Goal: Task Accomplishment & Management: Manage account settings

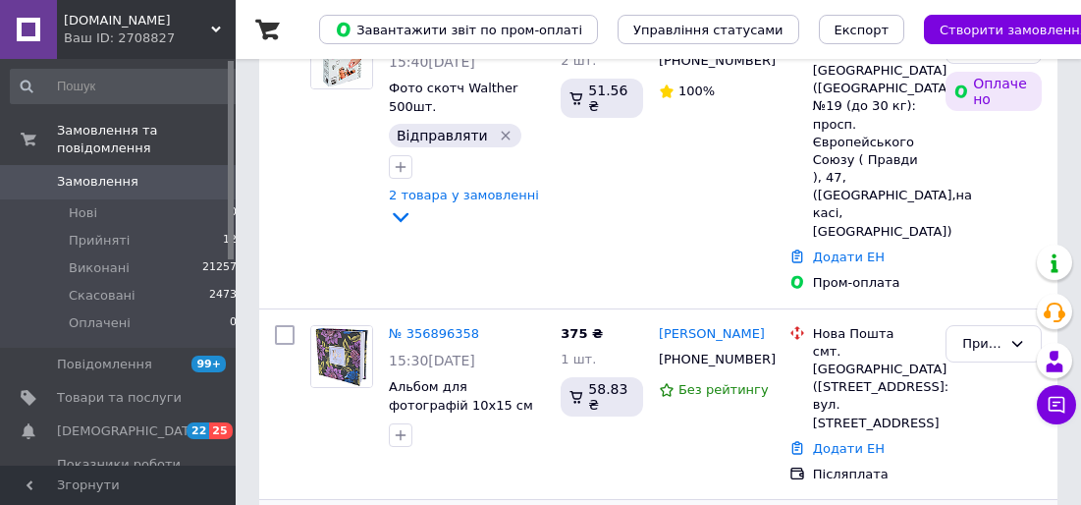
scroll to position [353, 0]
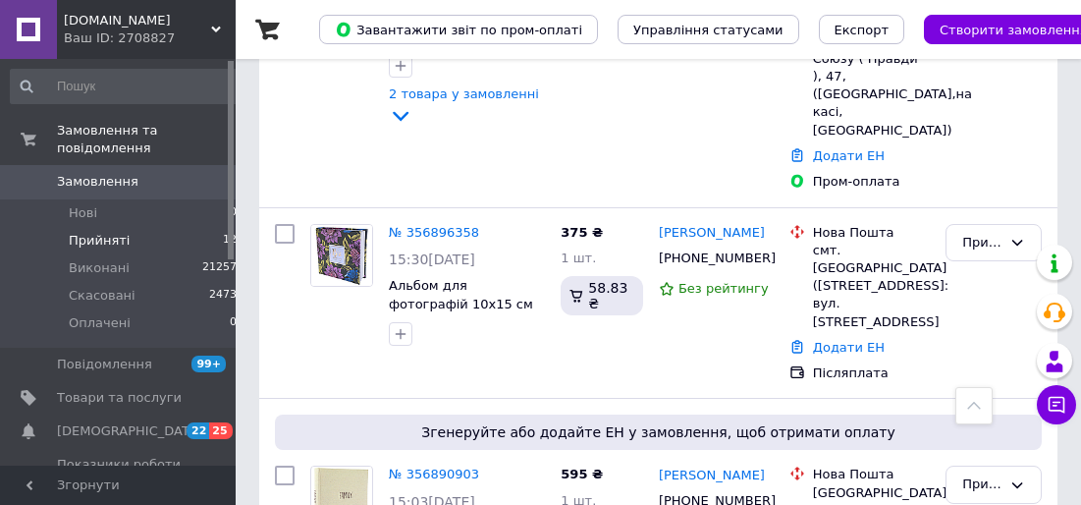
click at [115, 232] on span "Прийняті" at bounding box center [99, 241] width 61 height 18
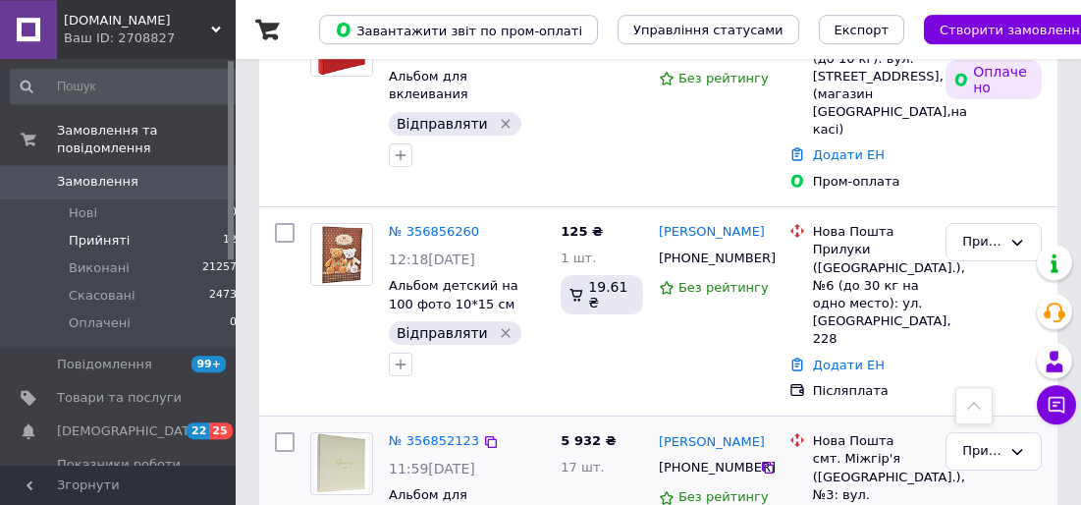
scroll to position [1237, 0]
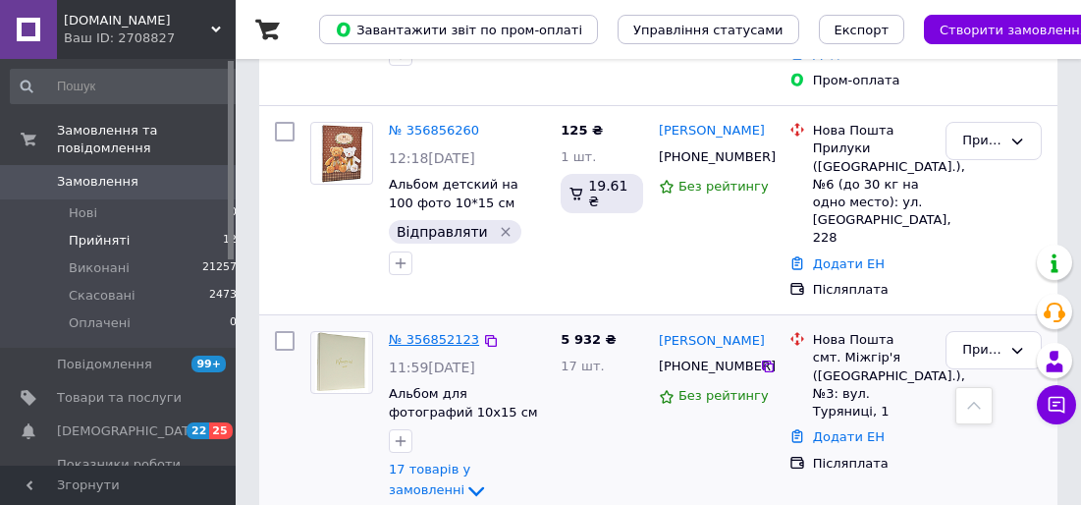
click at [441, 332] on link "№ 356852123" at bounding box center [434, 339] width 90 height 15
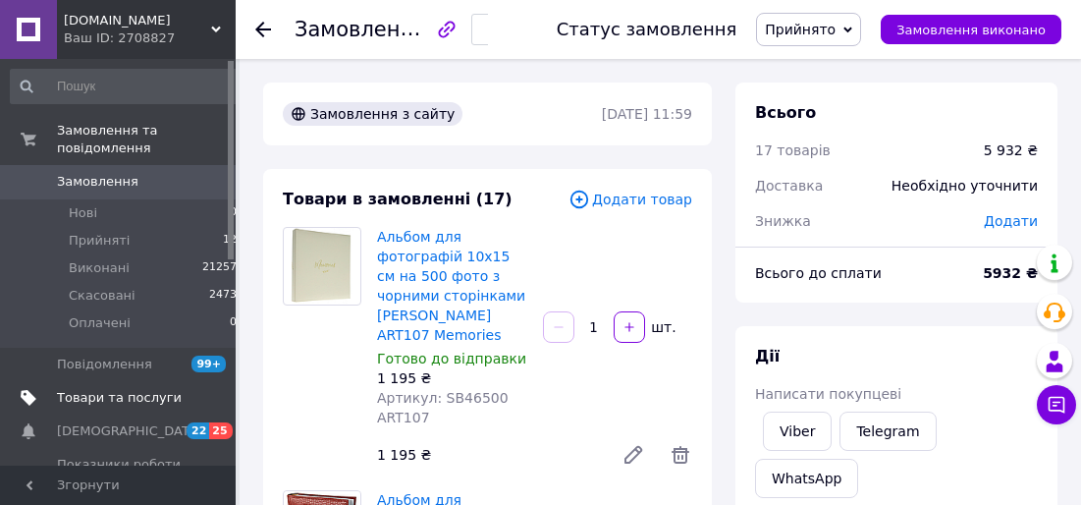
click at [133, 389] on span "Товари та послуги" at bounding box center [119, 398] width 125 height 18
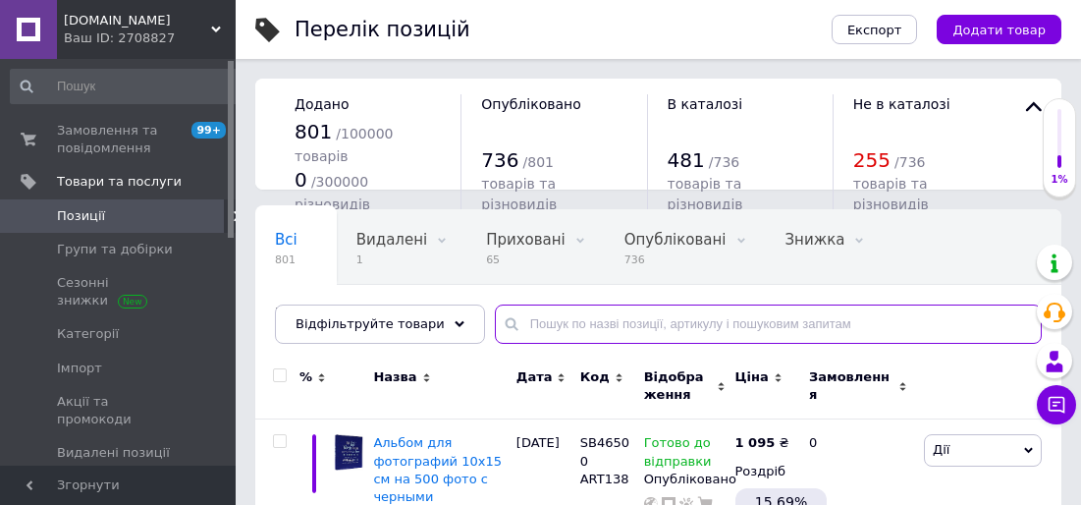
paste input "Lovestory Delux"
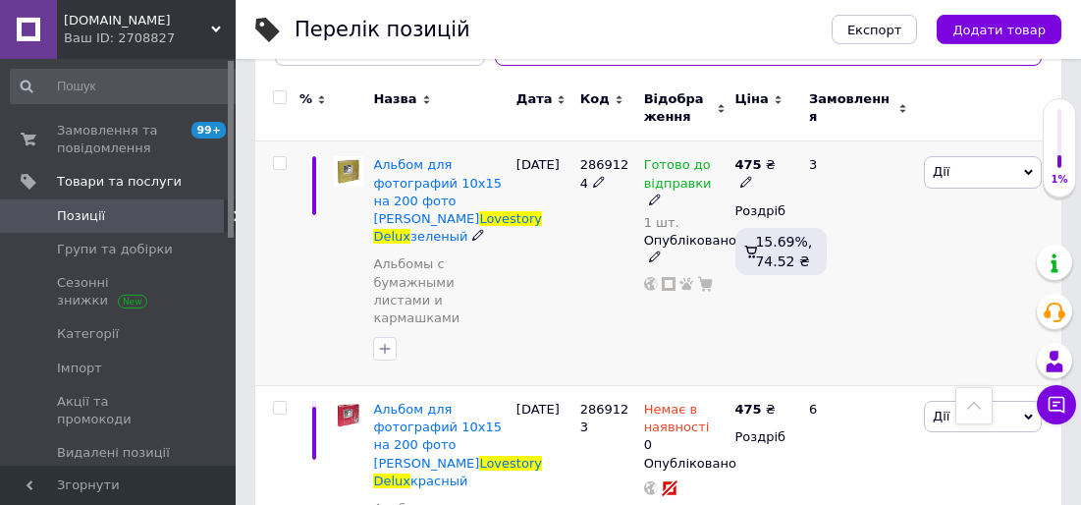
scroll to position [177, 0]
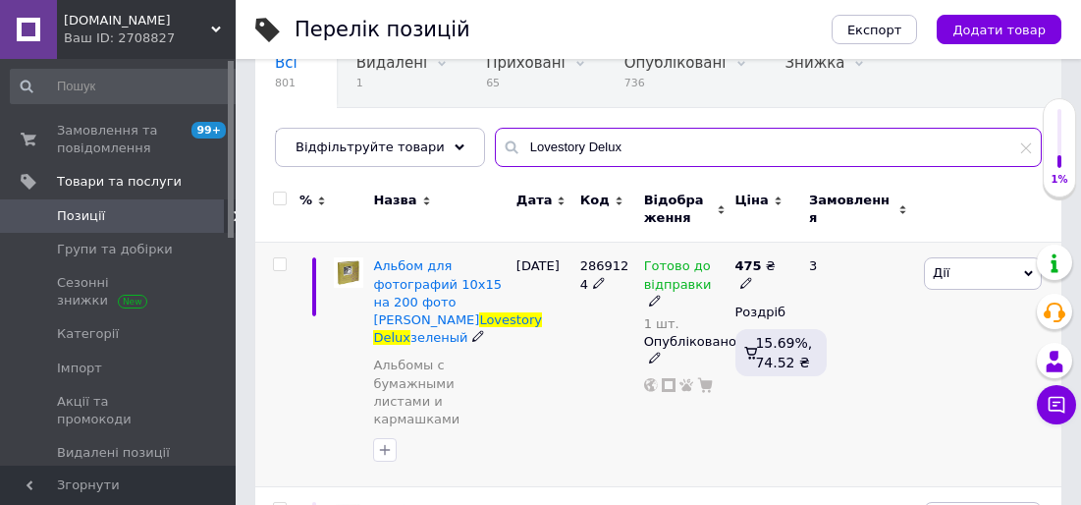
type input "Lovestory Delux"
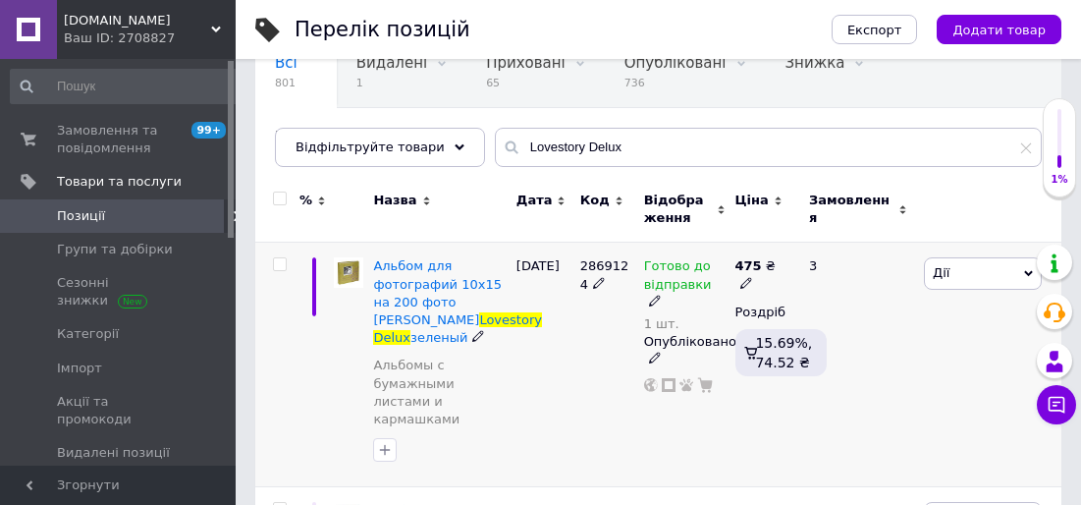
click at [661, 294] on icon at bounding box center [655, 300] width 12 height 12
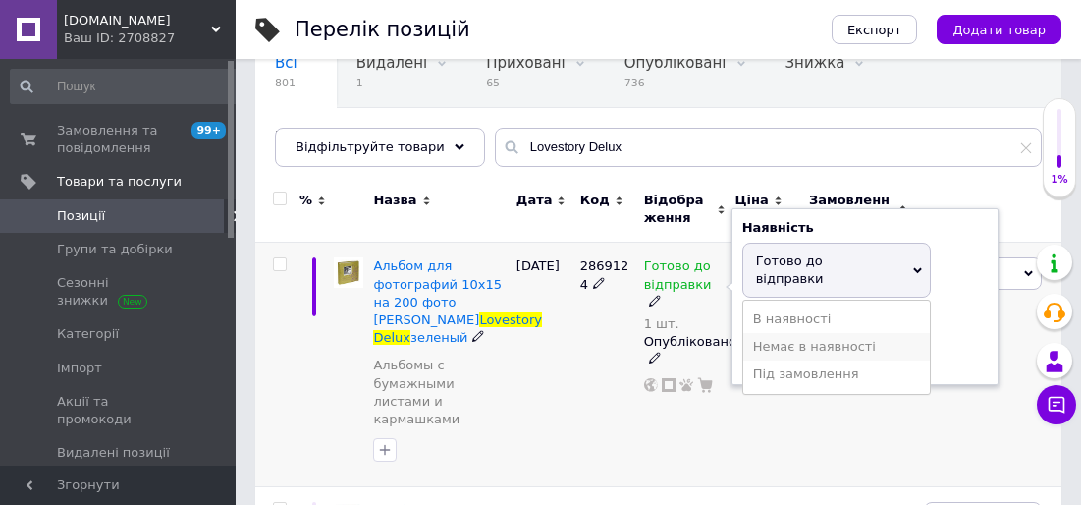
click at [825, 333] on li "Немає в наявності" at bounding box center [836, 346] width 187 height 27
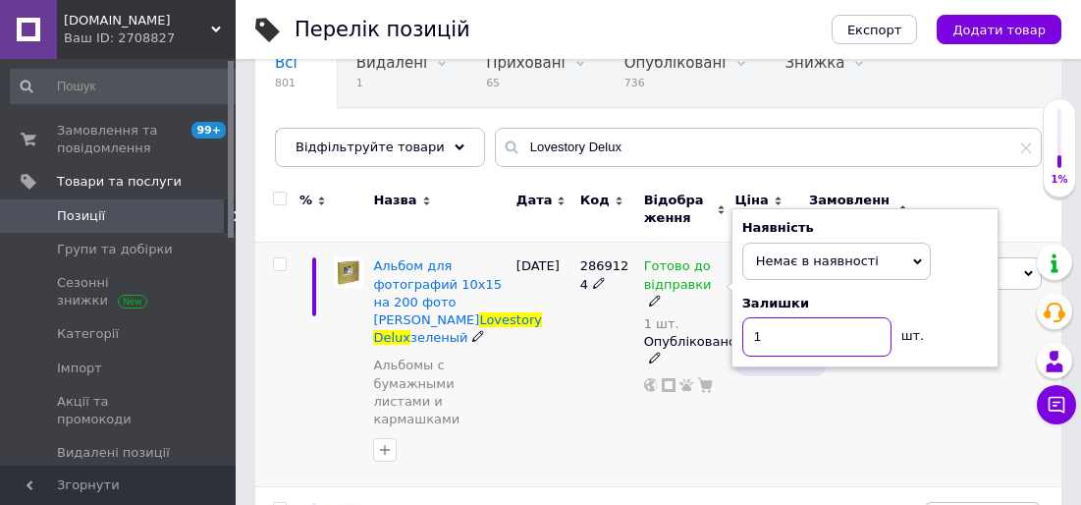
click at [774, 332] on input "1" at bounding box center [816, 336] width 149 height 39
click at [564, 348] on div "[DATE]" at bounding box center [543, 364] width 64 height 244
